Goal: Task Accomplishment & Management: Complete application form

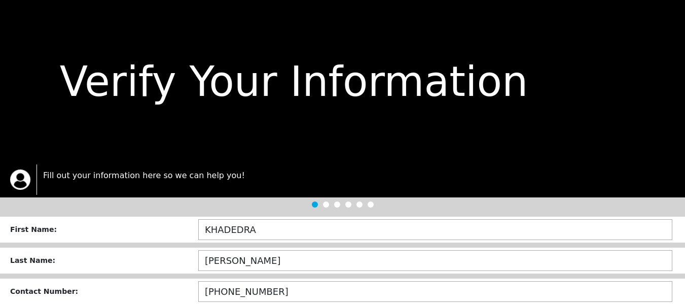
scroll to position [87, 0]
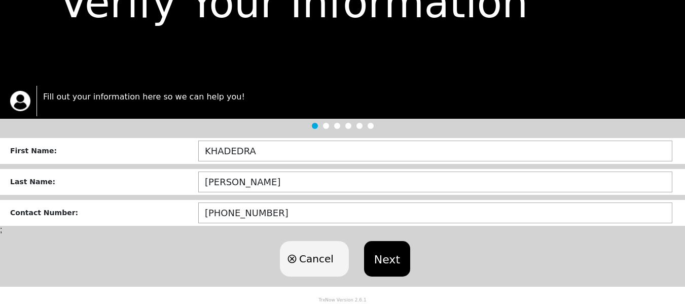
click at [388, 252] on button "Next" at bounding box center [387, 258] width 46 height 35
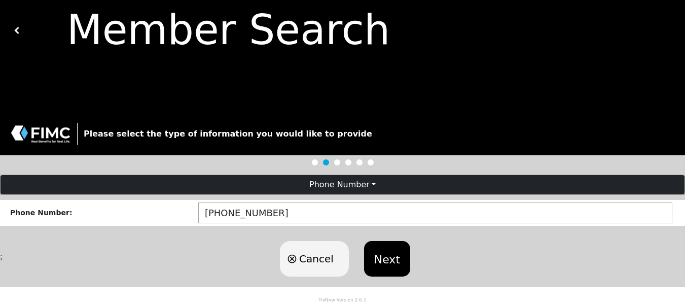
scroll to position [59, 0]
click at [388, 252] on div "Autofill ;" at bounding box center [342, 256] width 685 height 9
click at [388, 266] on button "Next" at bounding box center [387, 258] width 46 height 35
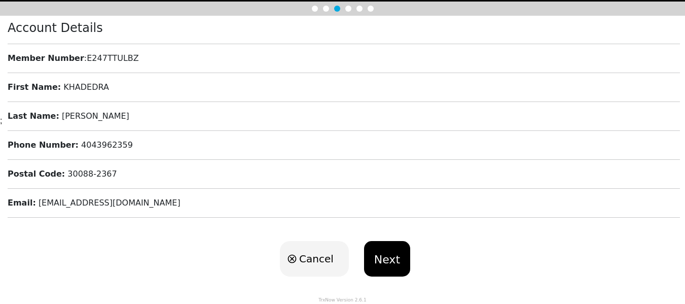
scroll to position [239, 0]
click at [383, 258] on button "Next" at bounding box center [387, 258] width 46 height 35
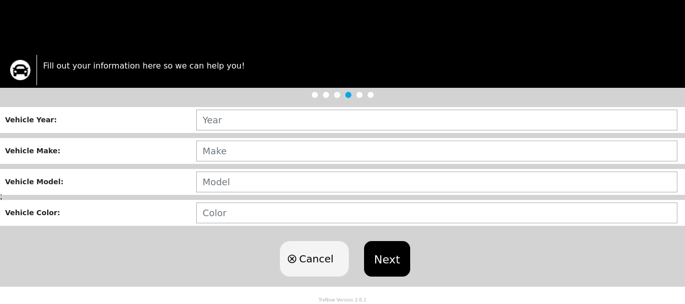
scroll to position [122, 0]
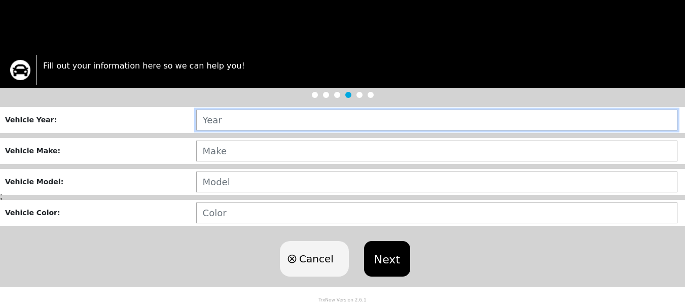
click at [257, 114] on input "text" at bounding box center [436, 120] width 481 height 21
type input "1990"
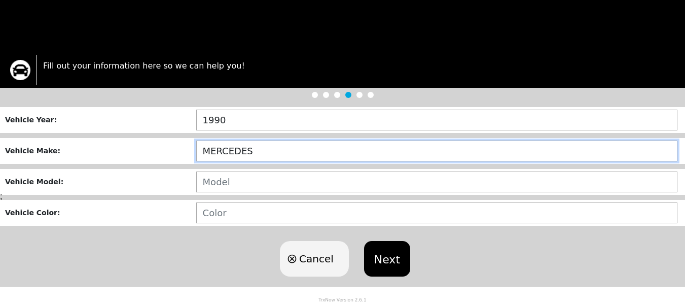
type input "MERCEDES"
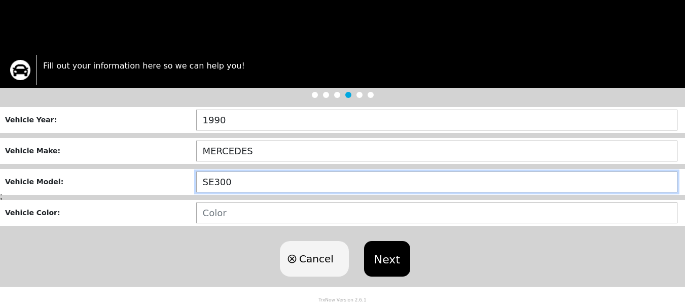
type input "SE300"
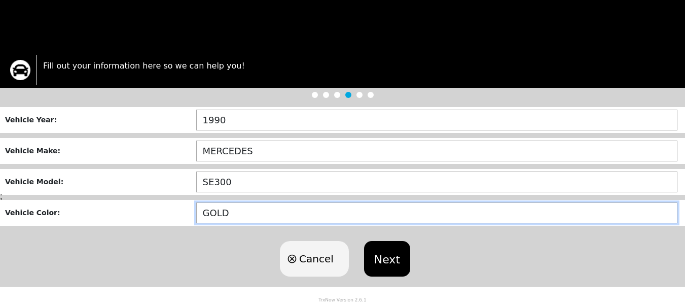
type input "GOLD"
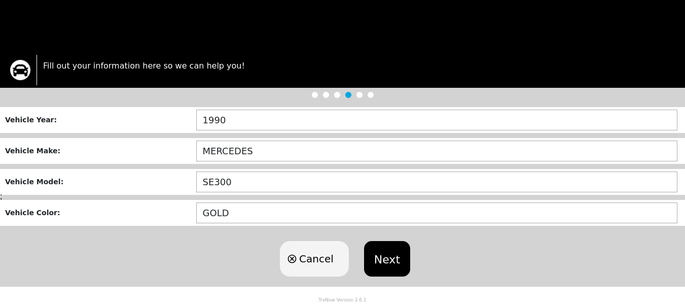
click at [383, 255] on button "Next" at bounding box center [387, 258] width 46 height 35
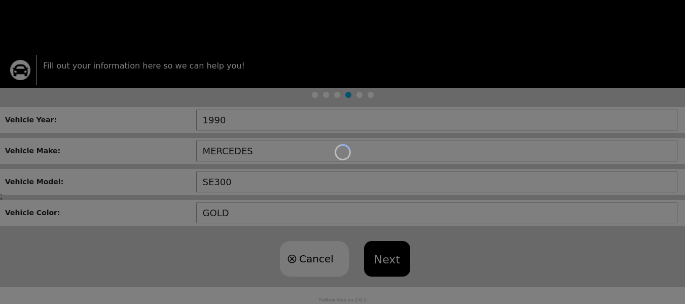
scroll to position [301, 0]
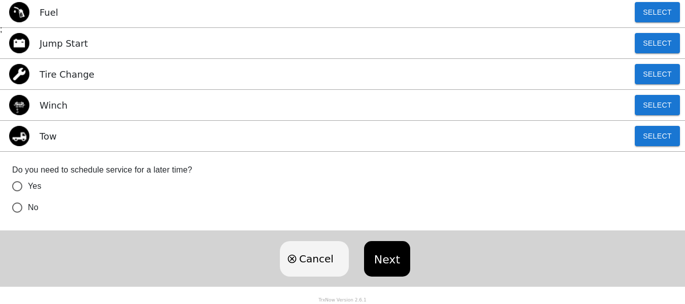
click at [62, 125] on div "Tow Select" at bounding box center [342, 136] width 685 height 31
click at [639, 126] on button "Select" at bounding box center [657, 136] width 45 height 20
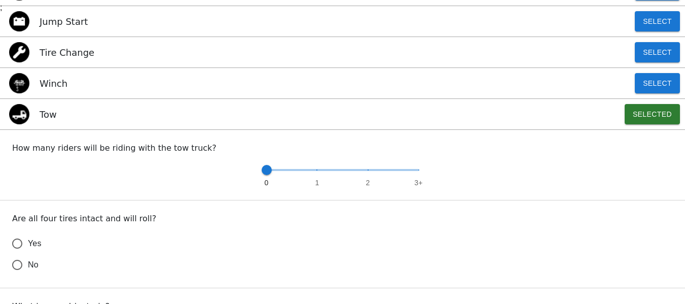
type input "2"
click at [369, 171] on span at bounding box center [343, 170] width 152 height 2
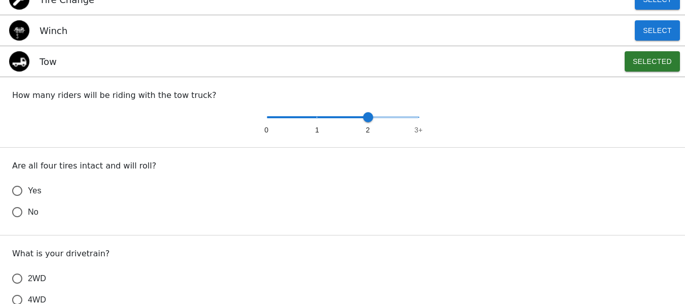
scroll to position [402, 0]
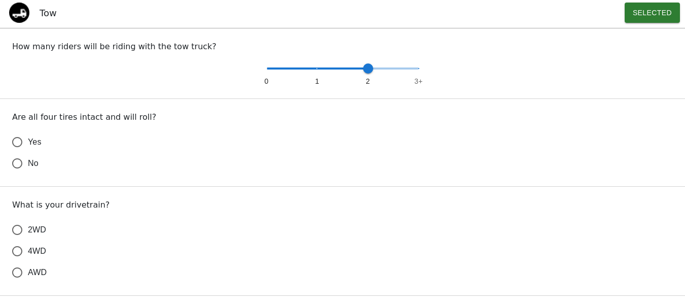
click at [24, 153] on input "Yes" at bounding box center [17, 141] width 21 height 21
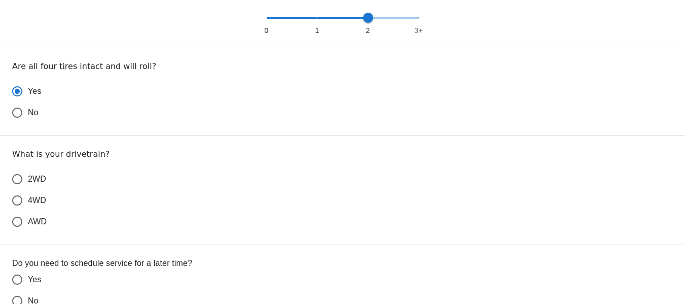
radio input "true"
click at [19, 190] on input "2WD" at bounding box center [17, 178] width 21 height 21
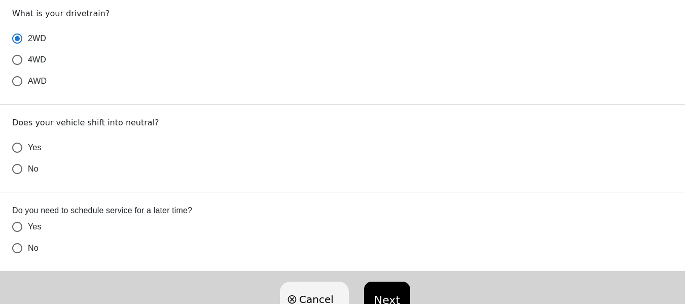
scroll to position [605, 0]
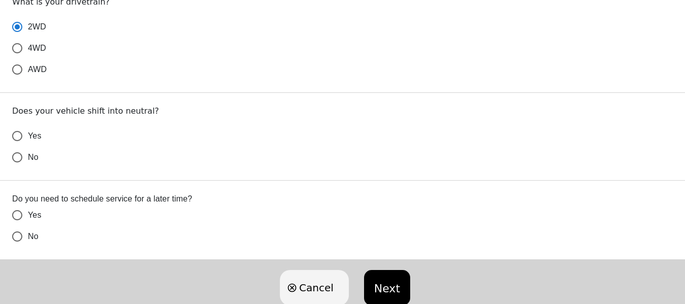
radio input "true"
click at [22, 147] on input "Yes" at bounding box center [17, 135] width 21 height 21
radio input "false"
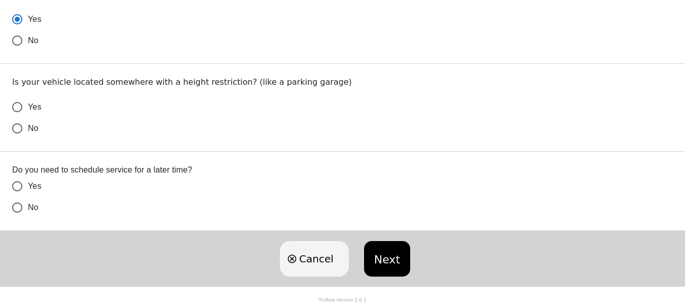
scroll to position [796, 0]
radio input "true"
click at [20, 118] on input "No" at bounding box center [17, 128] width 21 height 21
radio input "false"
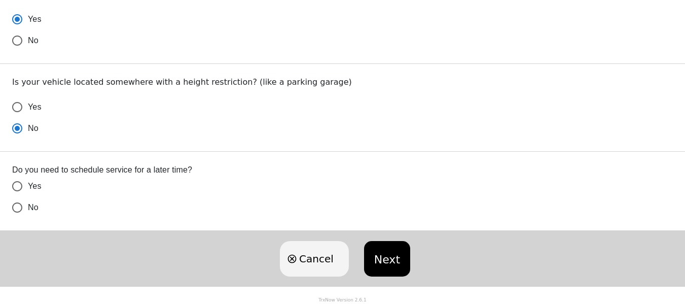
radio input "true"
click at [18, 204] on input "No" at bounding box center [17, 207] width 21 height 21
radio input "false"
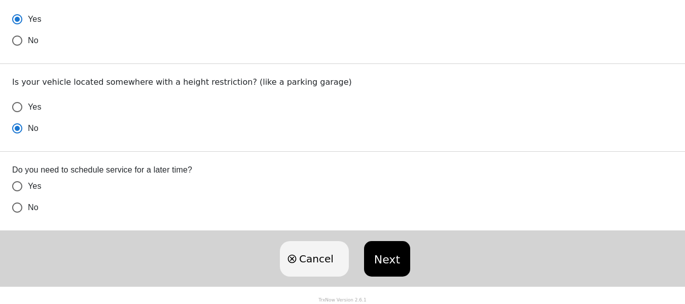
radio input "false"
radio input "true"
click at [384, 258] on button "Next" at bounding box center [387, 258] width 46 height 35
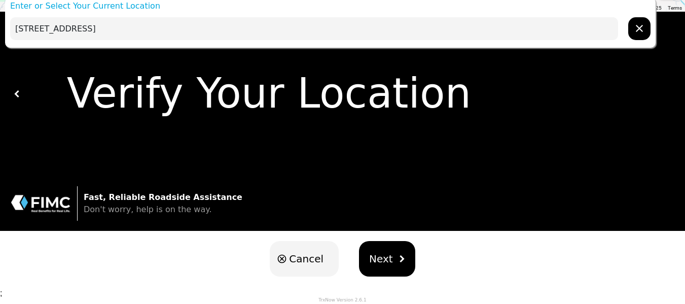
scroll to position [0, 0]
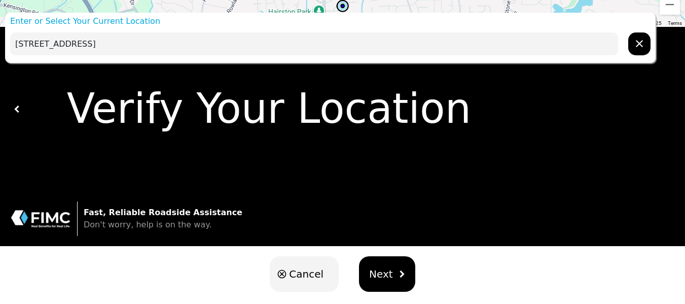
click at [172, 27] on p "Enter or Select Your Current Location" at bounding box center [330, 21] width 651 height 12
drag, startPoint x: 254, startPoint y: 49, endPoint x: -26, endPoint y: 51, distance: 280.4
click at [0, 51] on html "Enter or Select Your Current Location [STREET_ADDRESS] To navigate the map with…" at bounding box center [342, 152] width 685 height 304
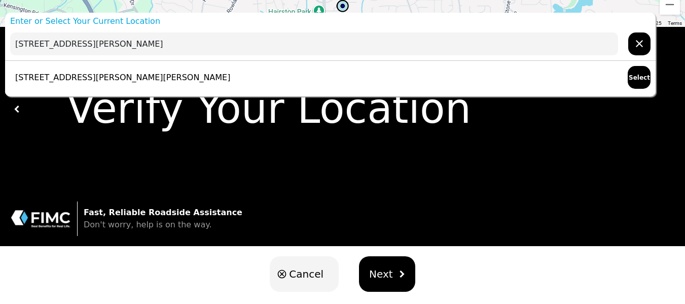
click at [61, 84] on p "[STREET_ADDRESS][PERSON_NAME][PERSON_NAME]" at bounding box center [120, 77] width 220 height 12
type input "[STREET_ADDRESS][PERSON_NAME][PERSON_NAME]"
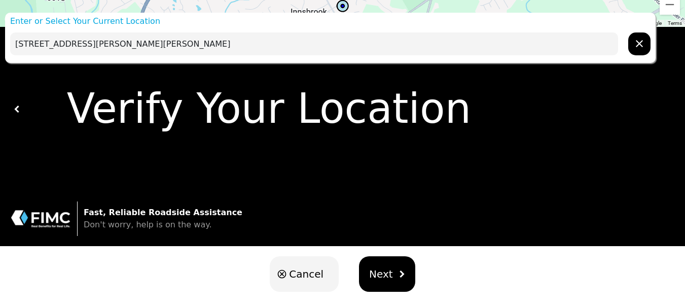
click at [388, 276] on span "Next" at bounding box center [381, 273] width 24 height 15
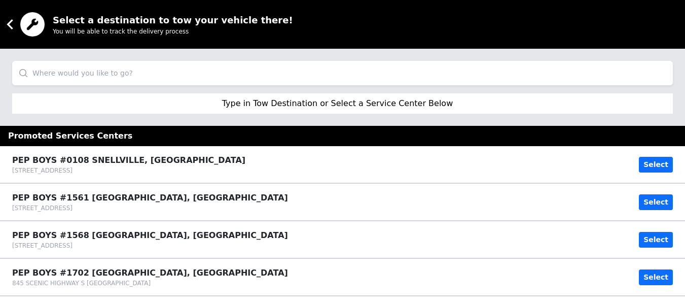
click at [65, 85] on input "search" at bounding box center [342, 73] width 661 height 24
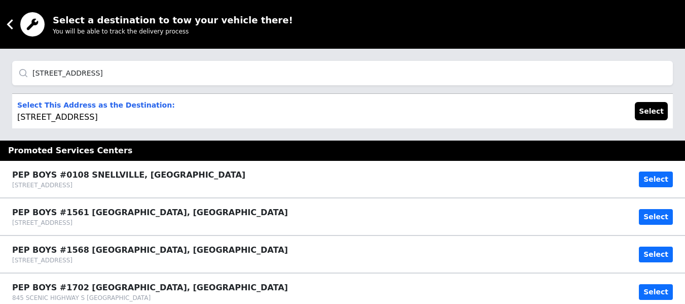
type input "[STREET_ADDRESS]"
click at [99, 123] on p "Select This Address as the Destination: [STREET_ADDRESS]" at bounding box center [96, 111] width 158 height 24
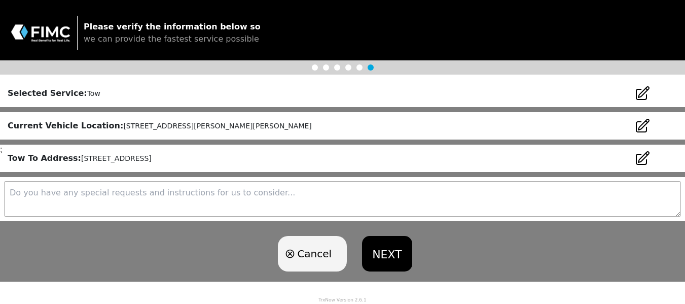
scroll to position [177, 0]
click at [388, 258] on button "NEXT" at bounding box center [387, 253] width 50 height 35
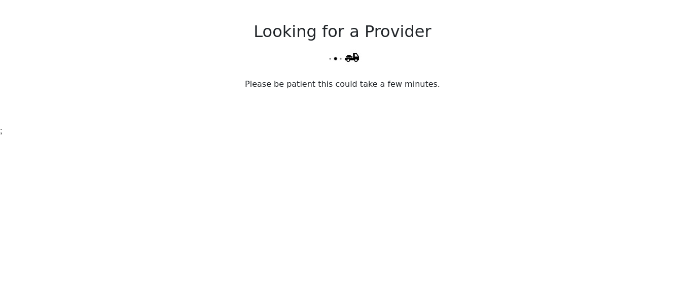
scroll to position [198, 0]
